Goal: Task Accomplishment & Management: Use online tool/utility

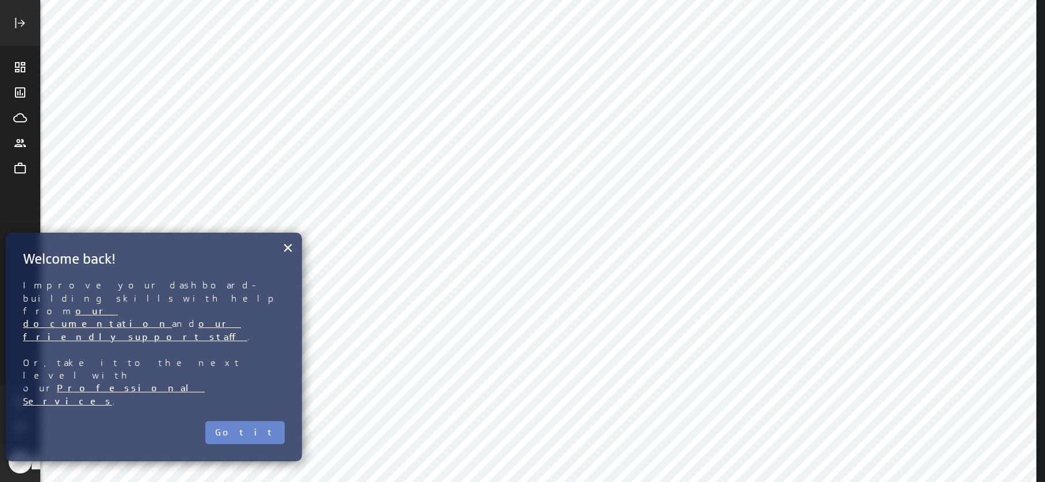
click at [274, 421] on button "Got it" at bounding box center [244, 432] width 79 height 23
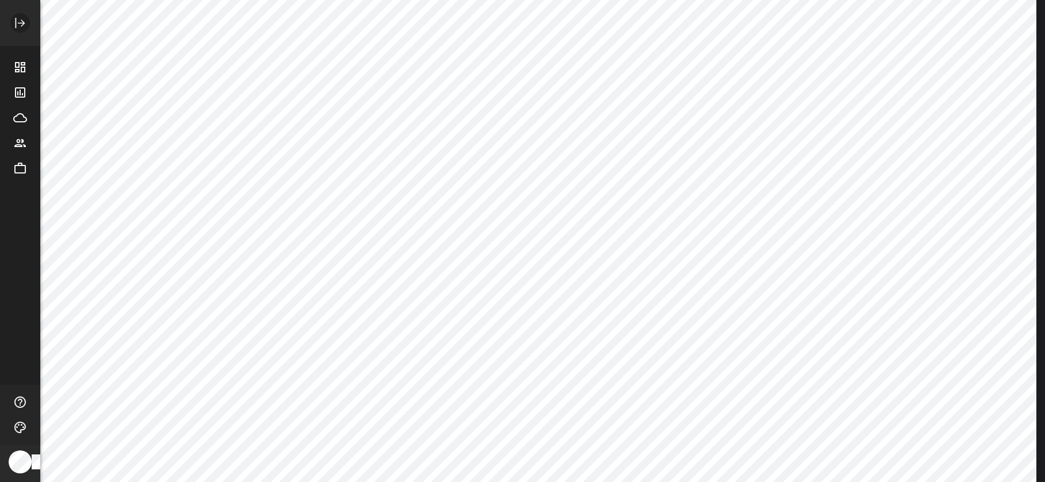
click at [21, 25] on icon "Expand" at bounding box center [21, 23] width 7 height 7
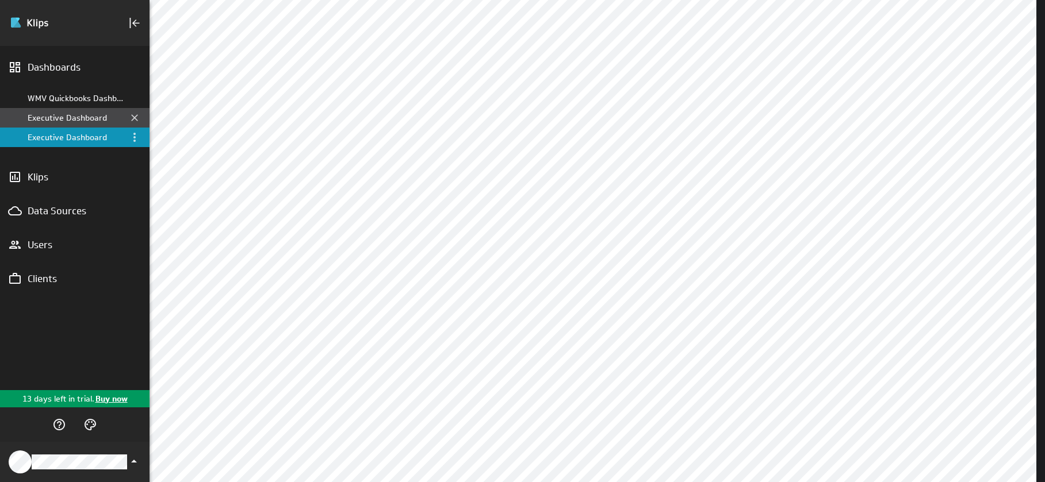
click at [83, 113] on div "Executive Dashboard" at bounding box center [76, 118] width 96 height 10
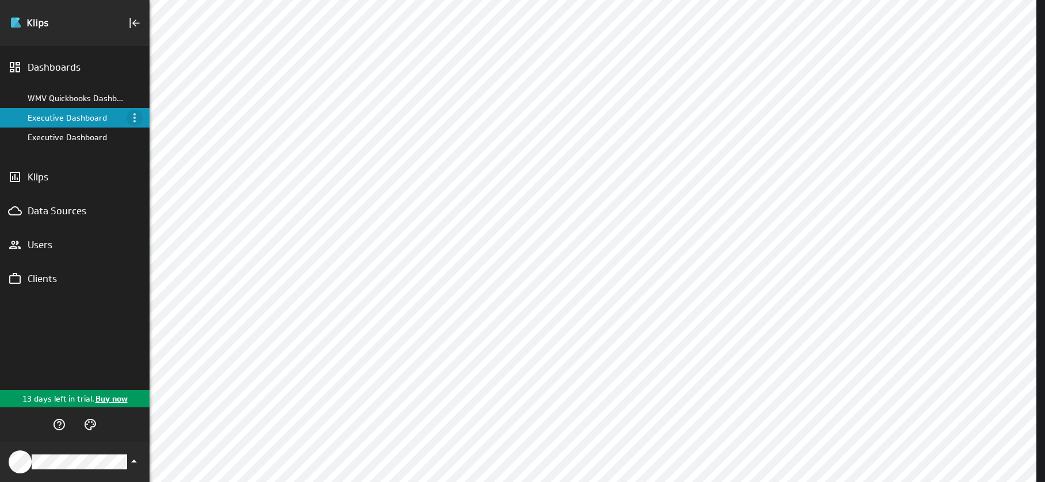
click at [136, 116] on icon "Menu" at bounding box center [135, 118] width 14 height 14
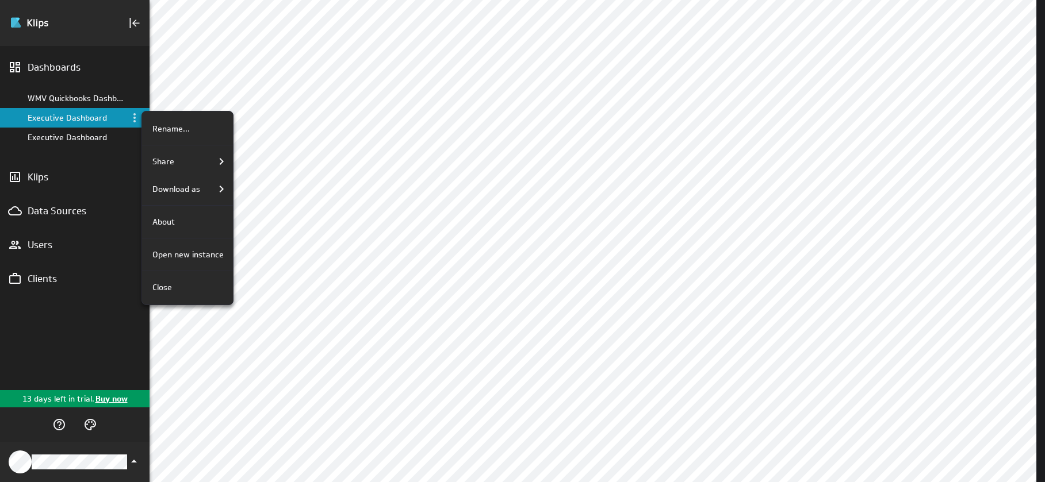
click at [80, 213] on div at bounding box center [522, 241] width 1045 height 482
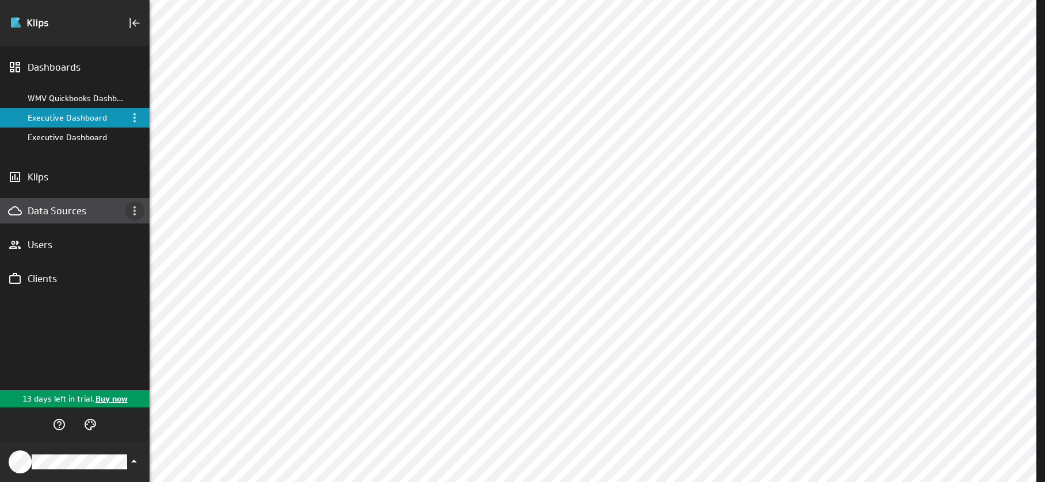
click at [132, 206] on icon "Data Sources menu" at bounding box center [135, 211] width 14 height 14
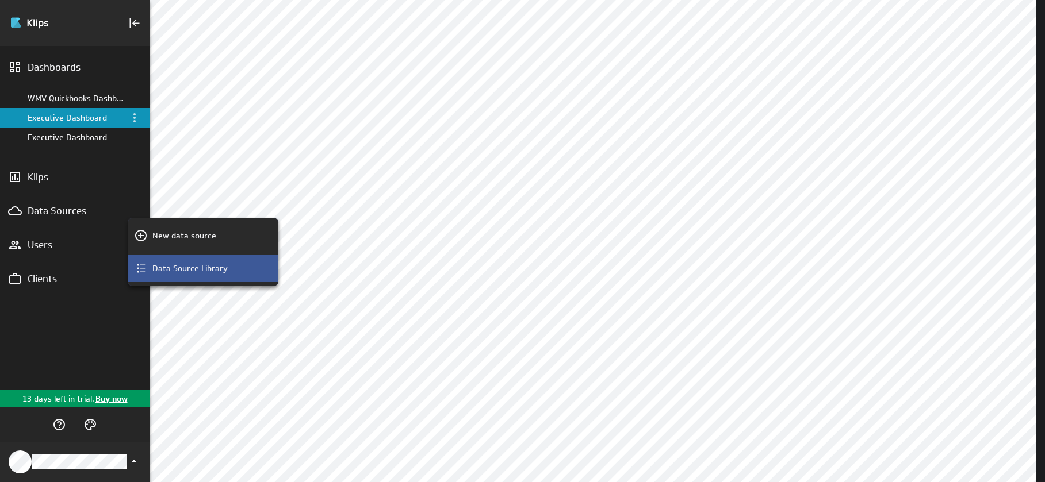
click at [157, 268] on p "Data Source Library" at bounding box center [189, 269] width 75 height 12
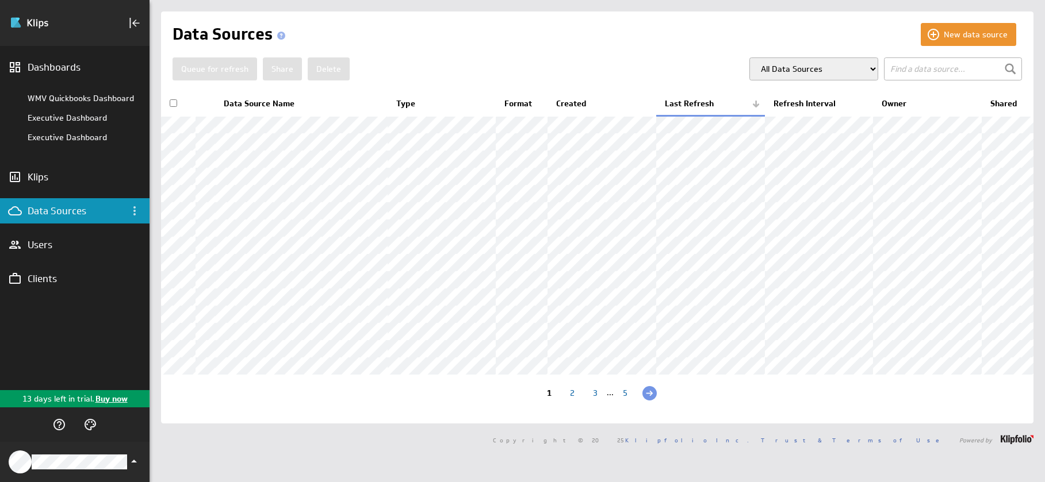
scroll to position [60, 0]
click at [572, 400] on div "2" at bounding box center [571, 394] width 23 height 11
click at [586, 400] on div "3" at bounding box center [593, 394] width 23 height 11
click at [615, 400] on div "4" at bounding box center [620, 394] width 23 height 11
click at [643, 400] on div "5" at bounding box center [646, 394] width 23 height 11
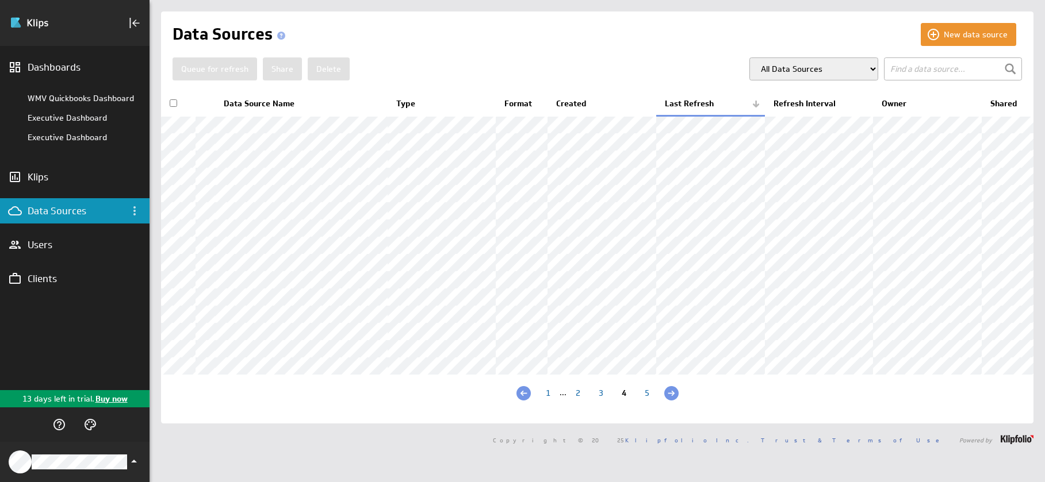
scroll to position [0, 0]
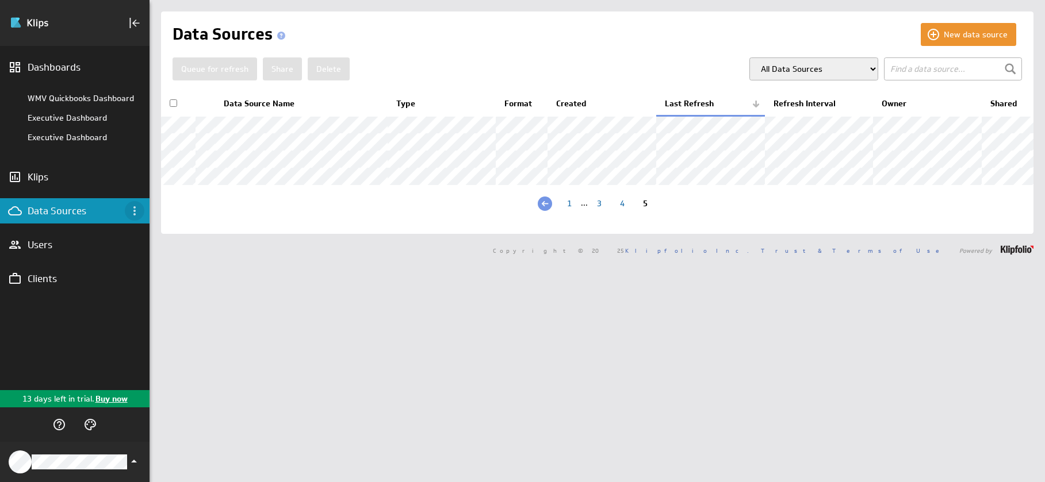
click at [136, 212] on icon "Data Sources menu" at bounding box center [135, 211] width 14 height 14
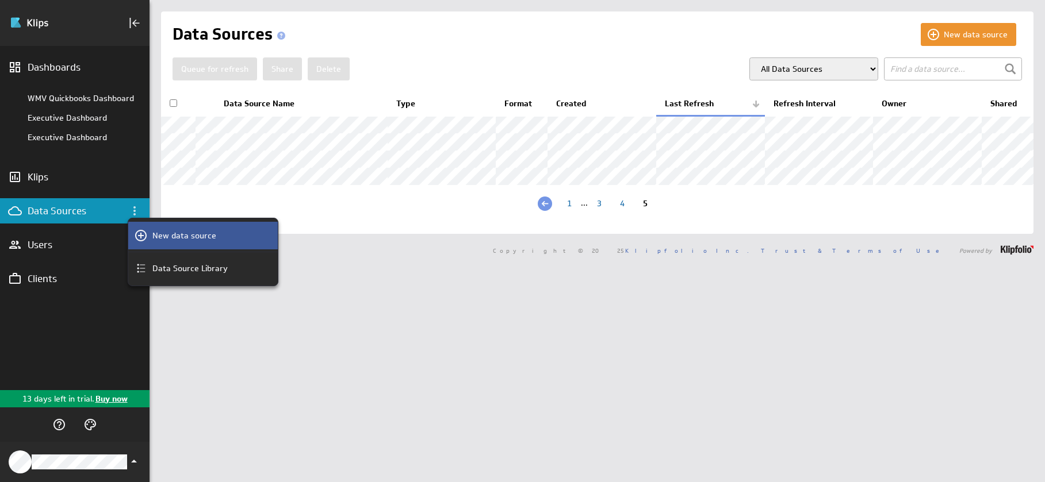
click at [157, 242] on div "New data source" at bounding box center [202, 236] width 149 height 28
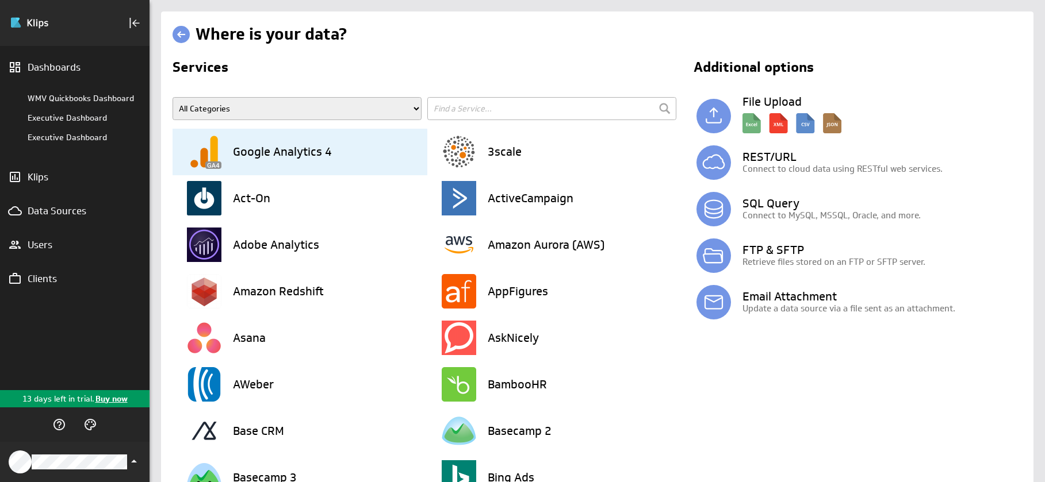
click at [308, 156] on h3 "Google Analytics 4" at bounding box center [282, 151] width 99 height 11
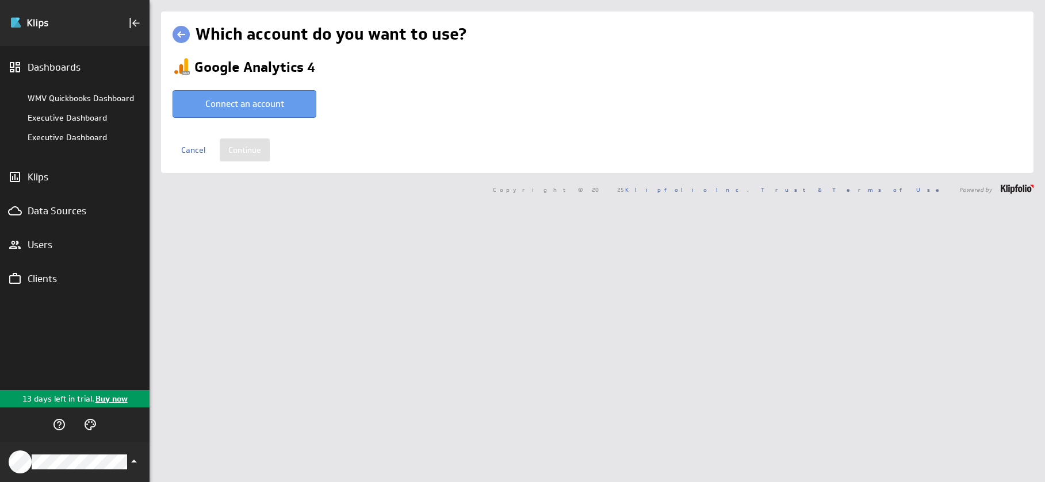
click at [273, 112] on button "Connect an account" at bounding box center [244, 104] width 144 height 28
type input "Kathryn @ Google created Oct 03, 2025 at 12:32 PM EDT"
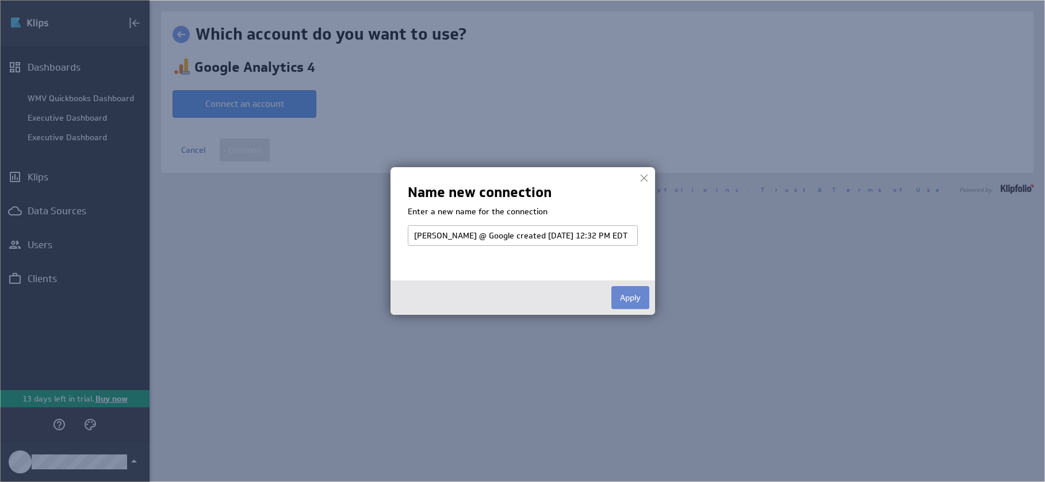
click at [621, 301] on button "Apply" at bounding box center [630, 297] width 38 height 23
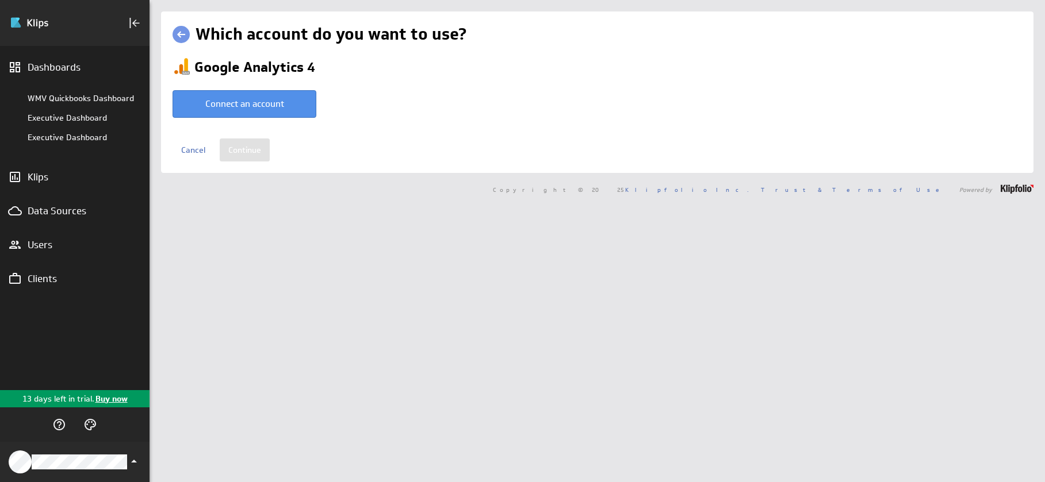
select select "83e636fb374c9757fe5c909b65430cdf"
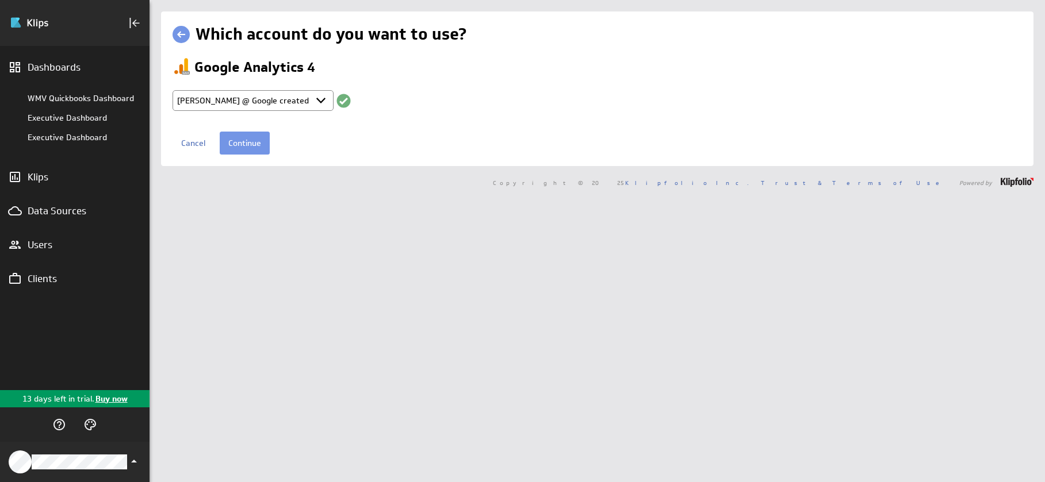
click at [323, 103] on select "Select account Kathryn @ Google created Oct 03, 2025 at 12:32 PM EDT + Connect …" at bounding box center [252, 100] width 161 height 21
click at [172, 90] on select "Select account Kathryn @ Google created Oct 03, 2025 at 12:32 PM EDT + Connect …" at bounding box center [252, 100] width 161 height 21
click at [257, 149] on input "Continue" at bounding box center [245, 143] width 50 height 23
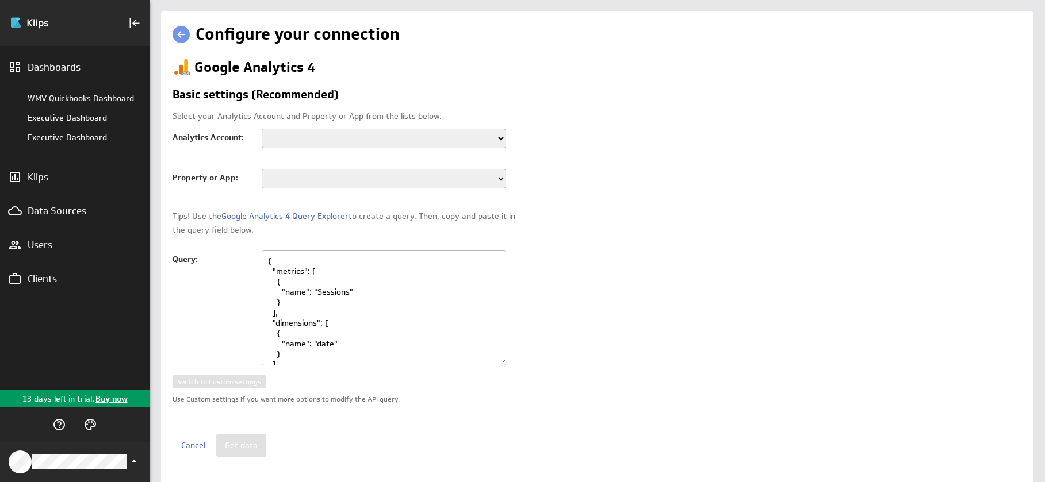
click at [467, 140] on select "Overcoming Indecision" at bounding box center [384, 139] width 244 height 20
select select "accounts/335528944"
click at [262, 129] on select "Overcoming Indecision" at bounding box center [384, 139] width 244 height 20
click at [449, 183] on select "overcomingindecision.com" at bounding box center [384, 179] width 244 height 20
select select "properties/466096153"
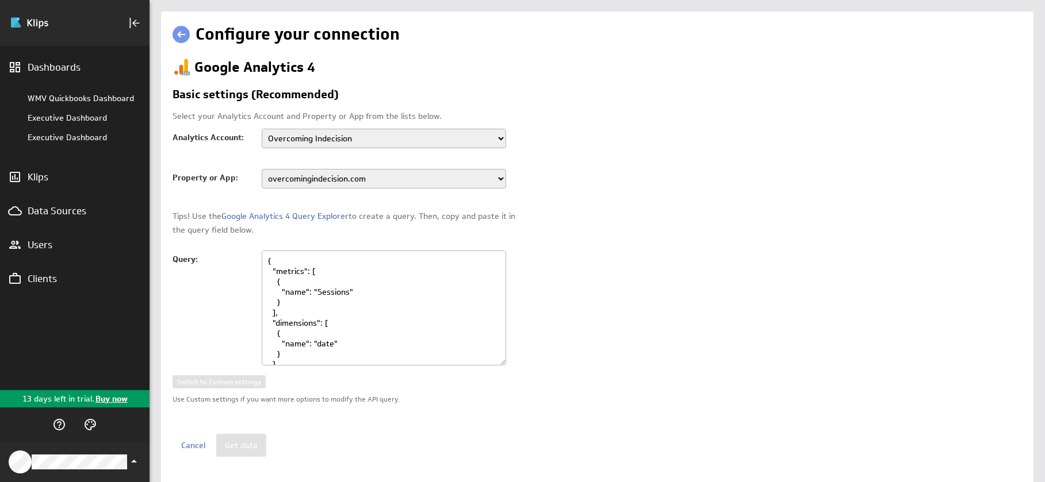
click at [262, 169] on select "overcomingindecision.com" at bounding box center [384, 179] width 244 height 20
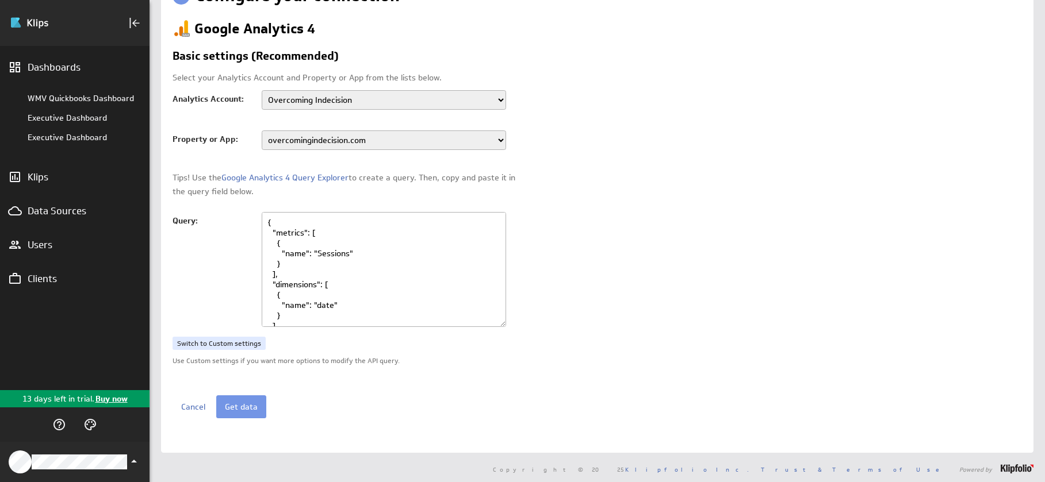
scroll to position [41, 0]
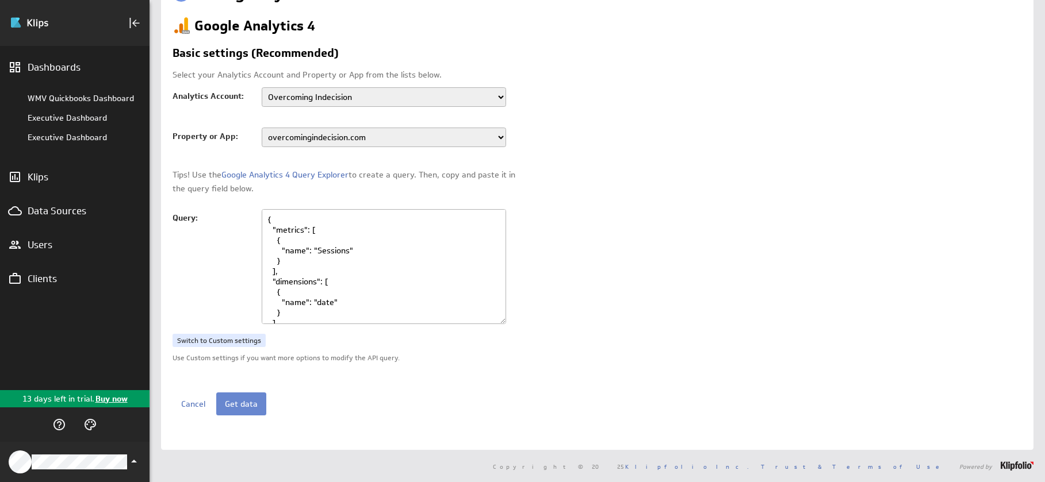
click at [255, 404] on button "Get data" at bounding box center [241, 404] width 50 height 23
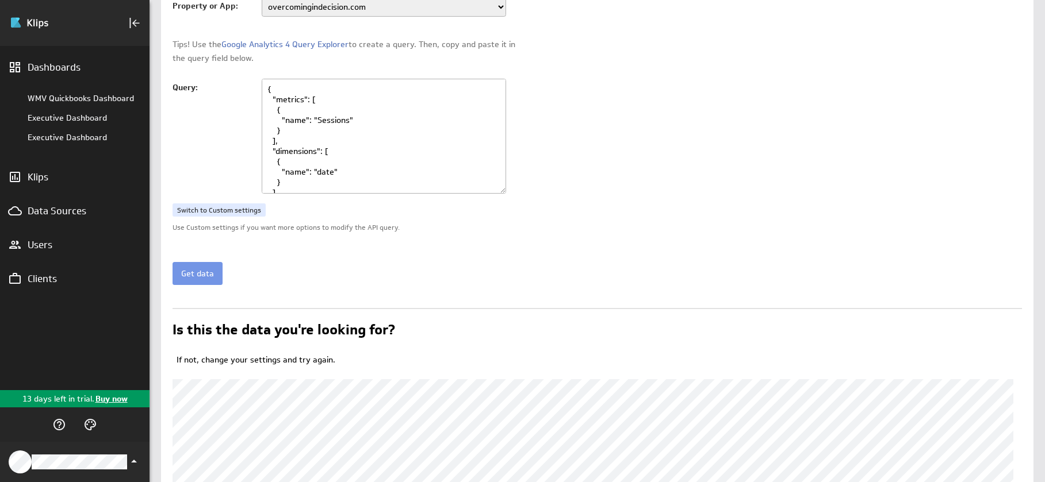
scroll to position [348, 0]
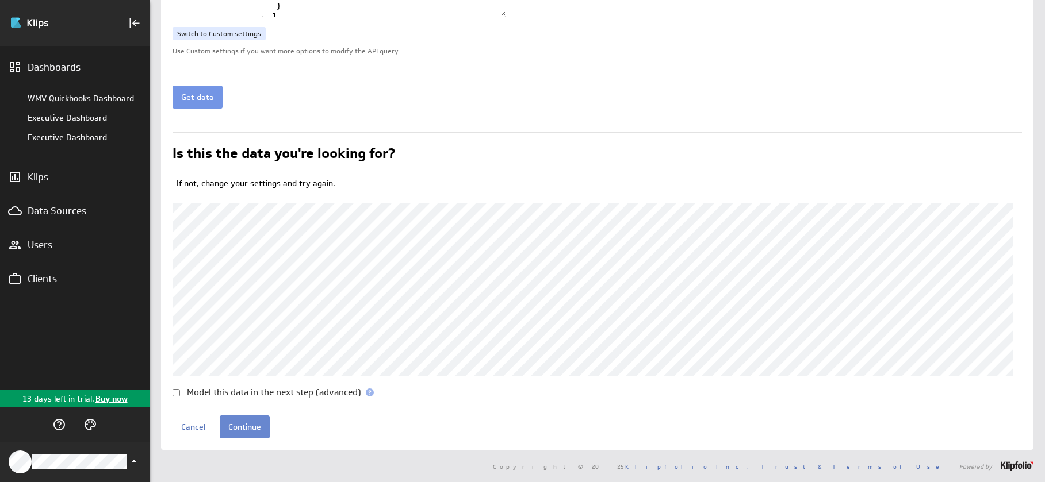
click at [247, 431] on input "Continue" at bounding box center [245, 427] width 50 height 23
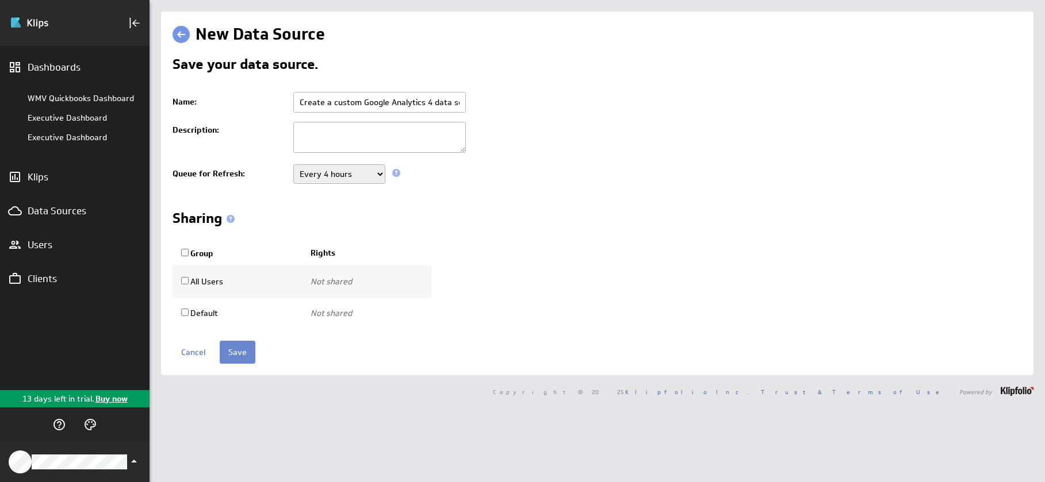
click at [237, 354] on input "Save" at bounding box center [238, 352] width 36 height 23
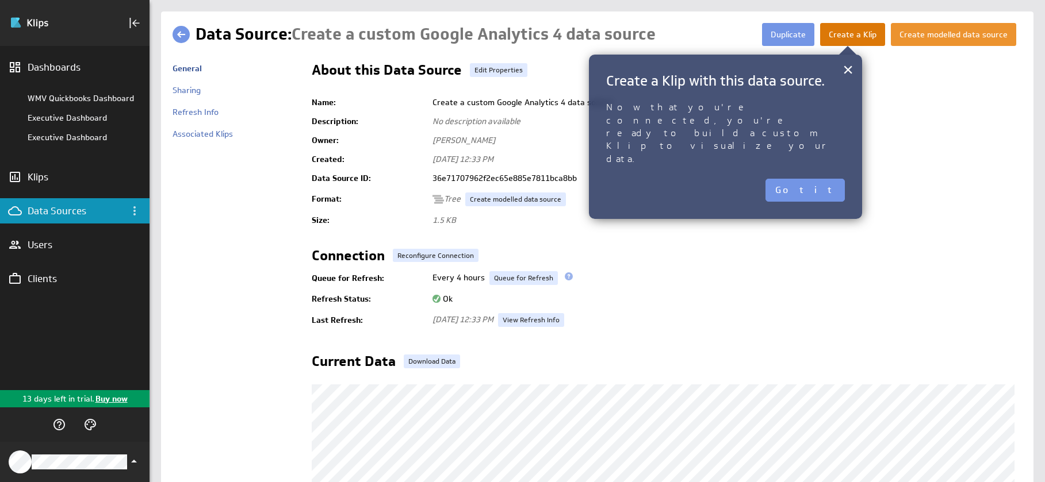
click at [839, 39] on button "Create a Klip" at bounding box center [852, 34] width 65 height 23
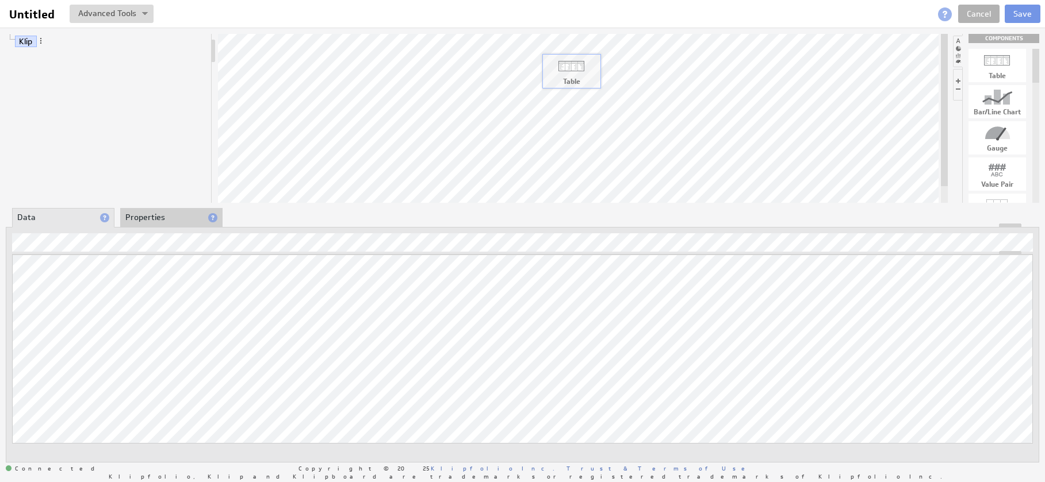
drag, startPoint x: 998, startPoint y: 59, endPoint x: 572, endPoint y: 64, distance: 426.0
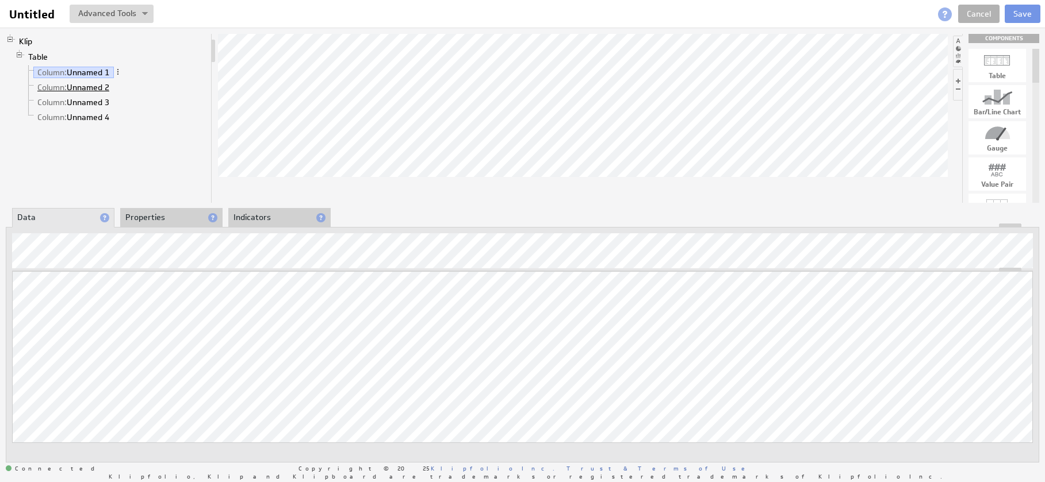
click at [92, 90] on link "Column: Unnamed 2" at bounding box center [73, 87] width 80 height 11
click at [91, 71] on link "Column: Unnamed 1" at bounding box center [73, 72] width 80 height 11
click at [85, 91] on link "Column: Unnamed 2" at bounding box center [73, 87] width 80 height 11
click at [80, 118] on link "Column: Unnamed 4" at bounding box center [73, 117] width 80 height 11
click at [122, 13] on button at bounding box center [112, 14] width 84 height 18
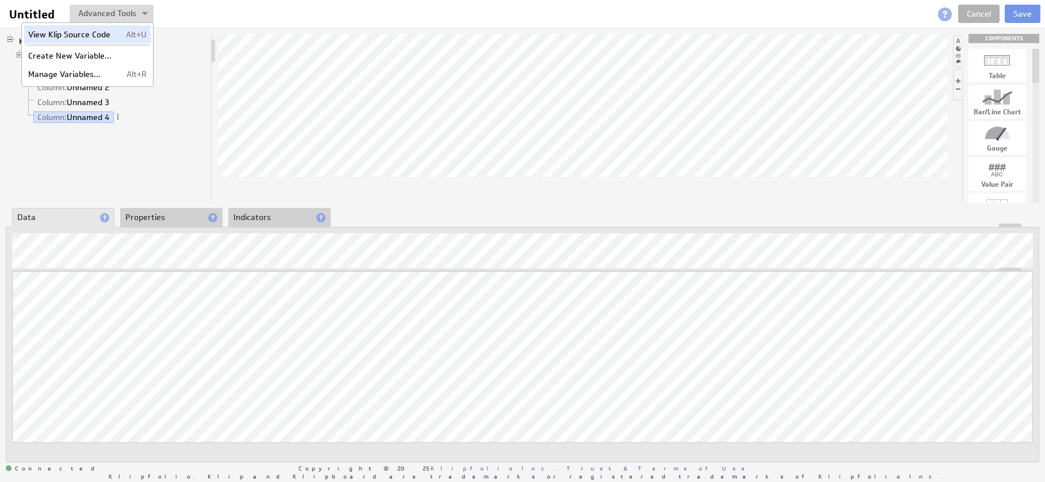
click at [106, 36] on td "View Klip Source Code" at bounding box center [72, 34] width 96 height 18
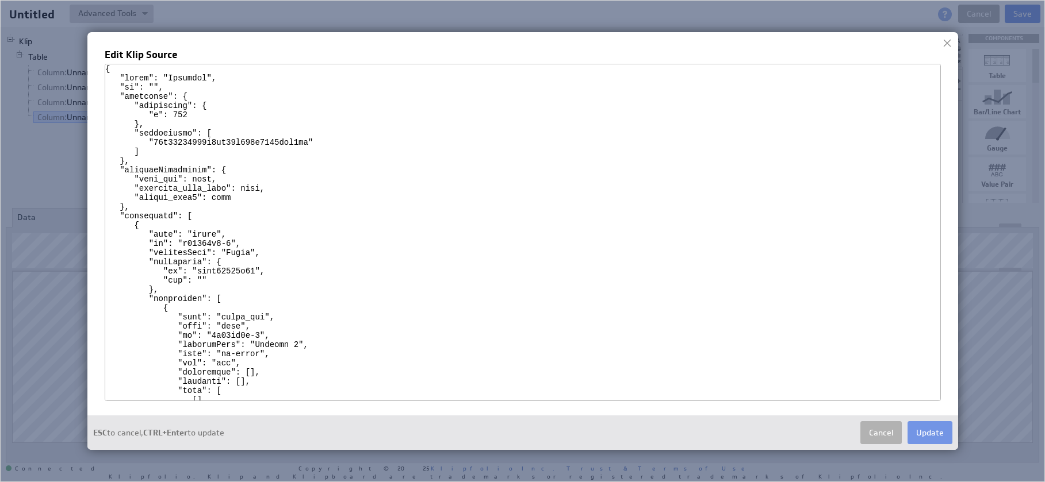
scroll to position [786, 0]
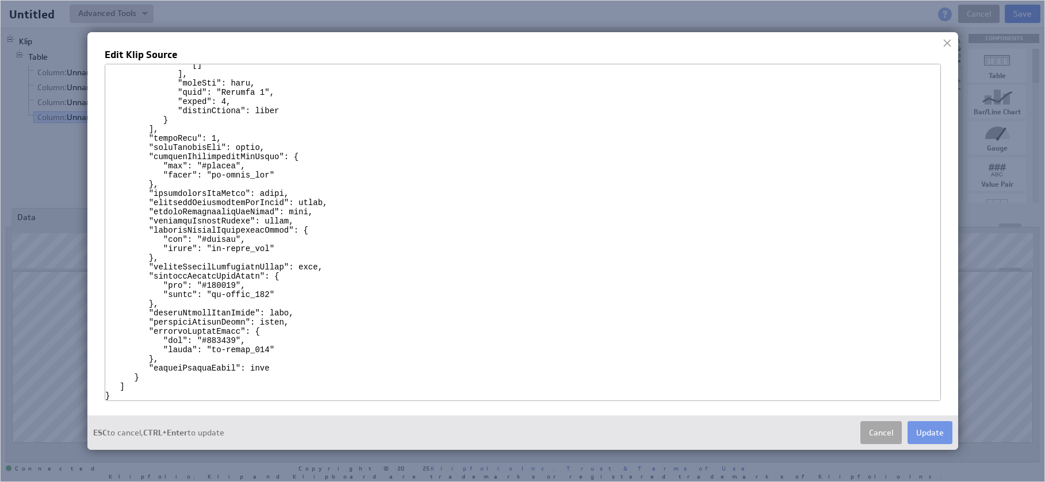
click at [890, 439] on button "Cancel" at bounding box center [880, 432] width 41 height 23
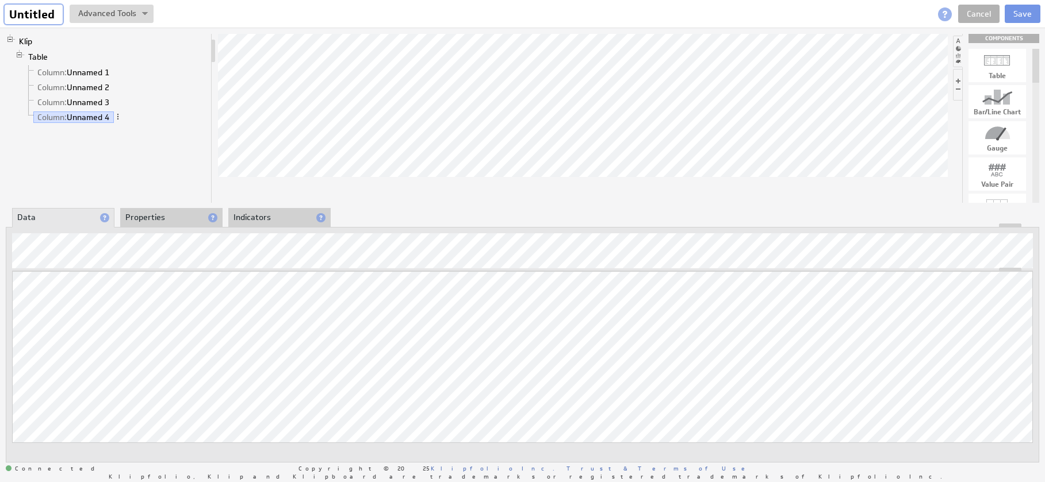
drag, startPoint x: 48, startPoint y: 18, endPoint x: 57, endPoint y: 18, distance: 8.6
click at [48, 18] on input "Untitled" at bounding box center [34, 15] width 58 height 20
click at [976, 13] on link "Cancel" at bounding box center [978, 14] width 41 height 18
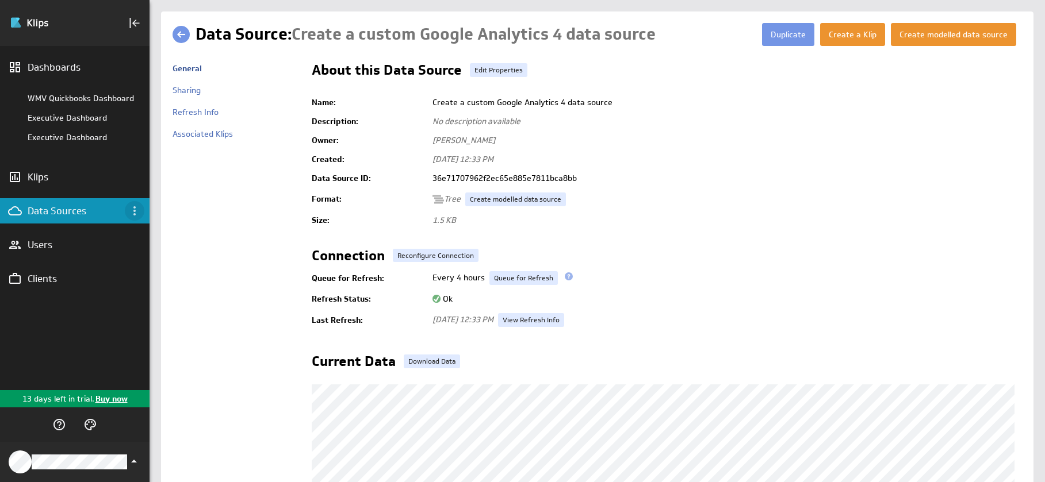
click at [132, 213] on icon "Data Sources menu" at bounding box center [135, 211] width 14 height 14
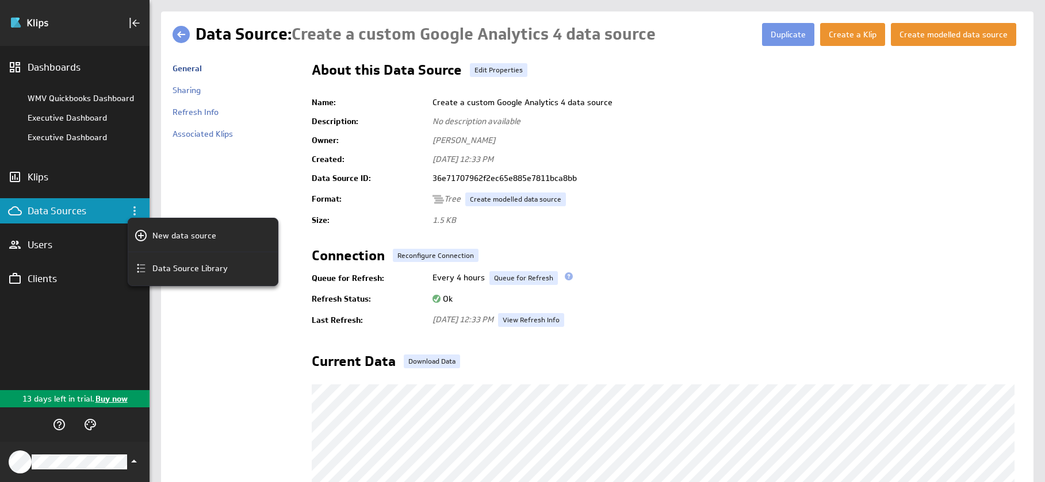
click at [730, 232] on div at bounding box center [522, 241] width 1045 height 482
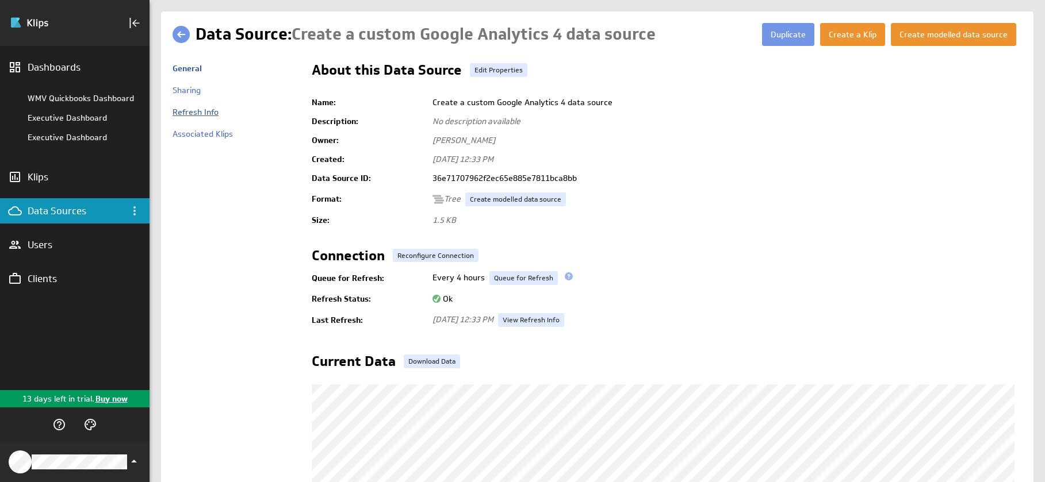
click at [189, 113] on link "Refresh Info" at bounding box center [195, 112] width 46 height 10
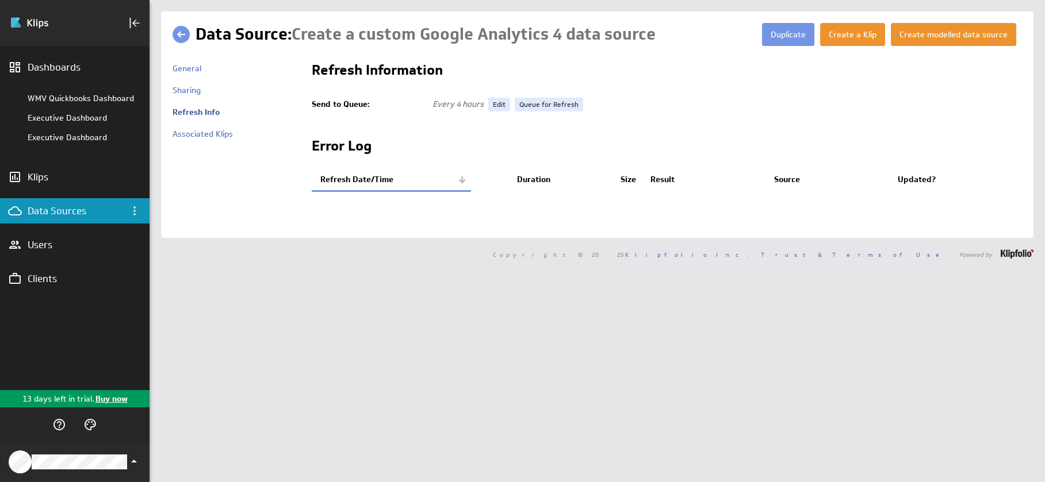
click at [177, 39] on link at bounding box center [180, 34] width 17 height 17
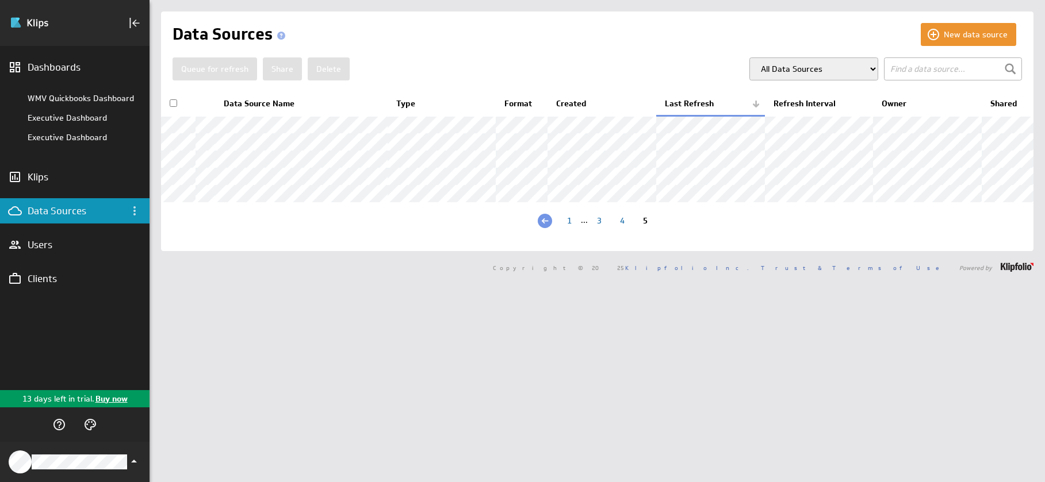
click at [617, 228] on div "4" at bounding box center [622, 222] width 23 height 11
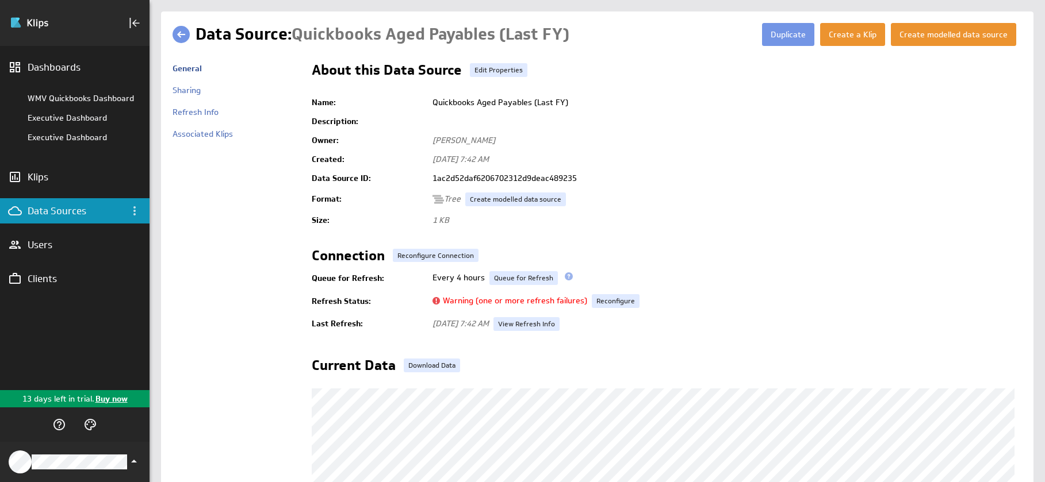
click at [187, 43] on link at bounding box center [180, 34] width 17 height 17
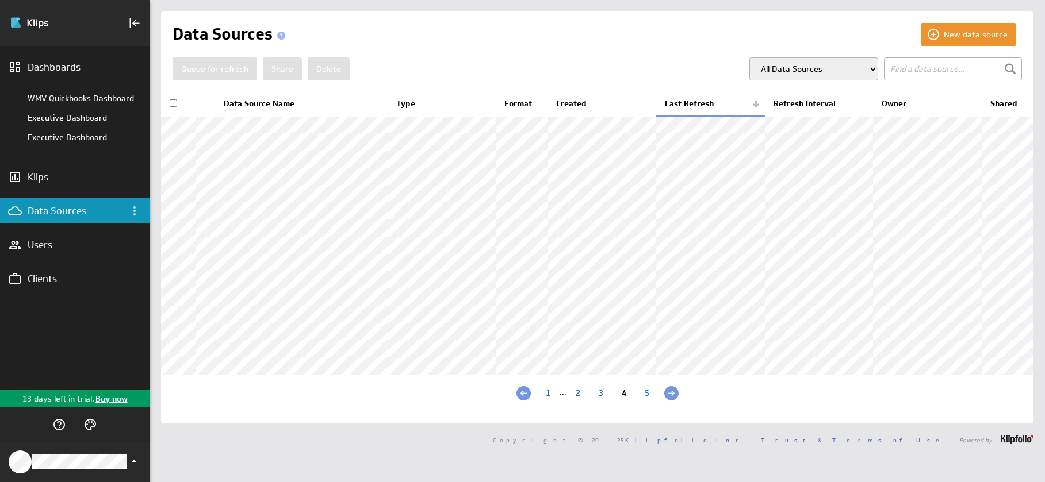
scroll to position [60, 0]
click at [546, 400] on div "1" at bounding box center [547, 394] width 23 height 11
click at [53, 249] on div "Users" at bounding box center [75, 245] width 94 height 13
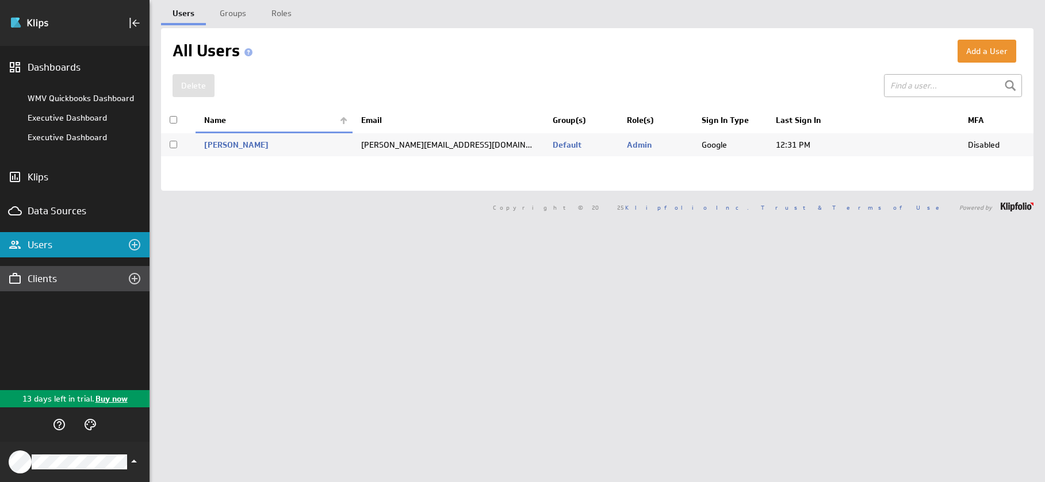
click at [45, 291] on div "Clients" at bounding box center [74, 278] width 149 height 25
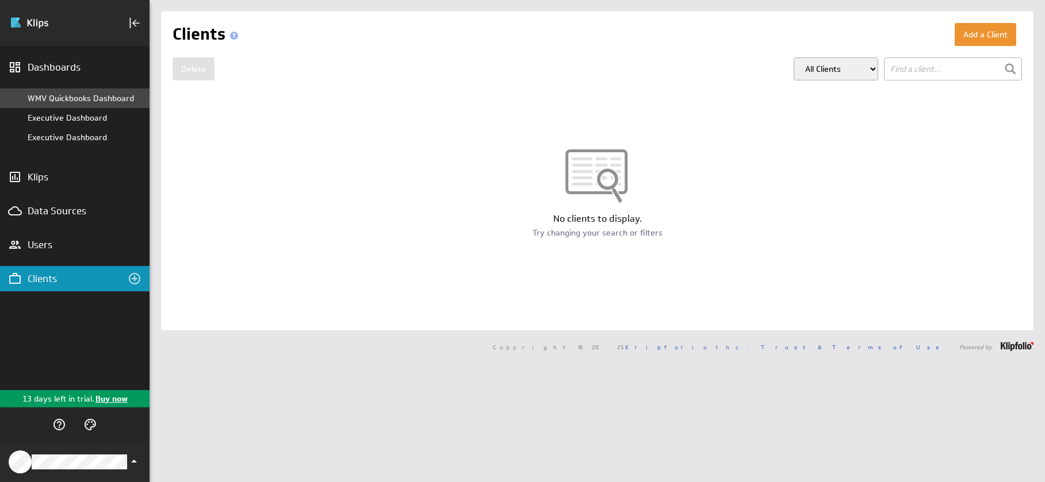
click at [72, 100] on div "WMV Quickbooks Dashboard" at bounding box center [86, 98] width 116 height 10
